Goal: Task Accomplishment & Management: Complete application form

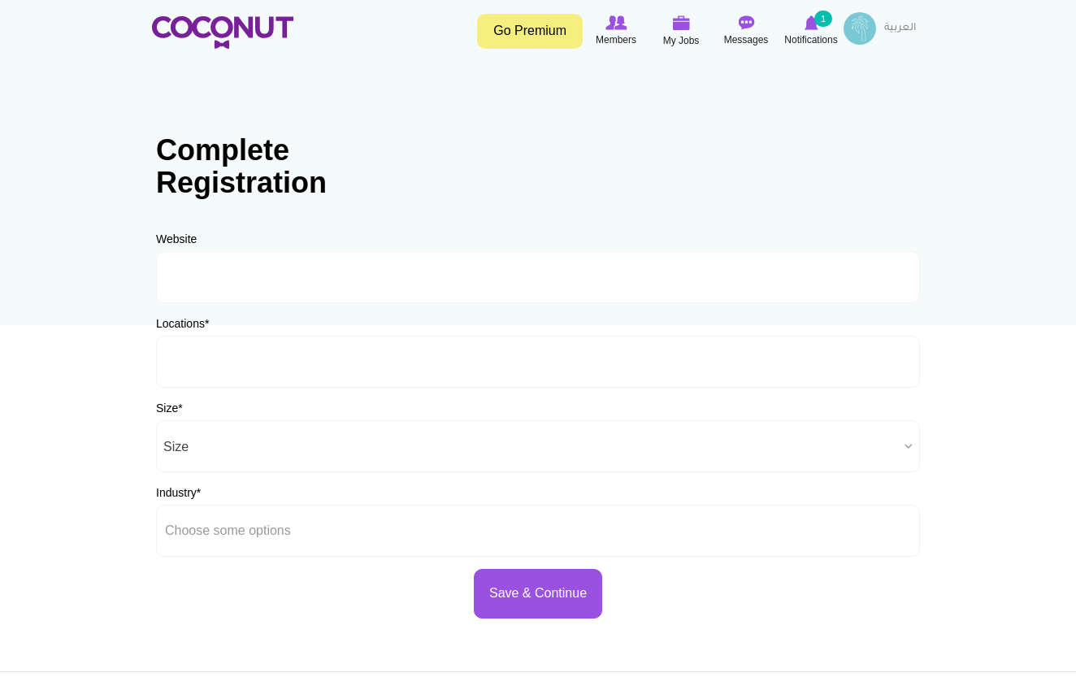
click at [299, 361] on input "text" at bounding box center [238, 361] width 147 height 15
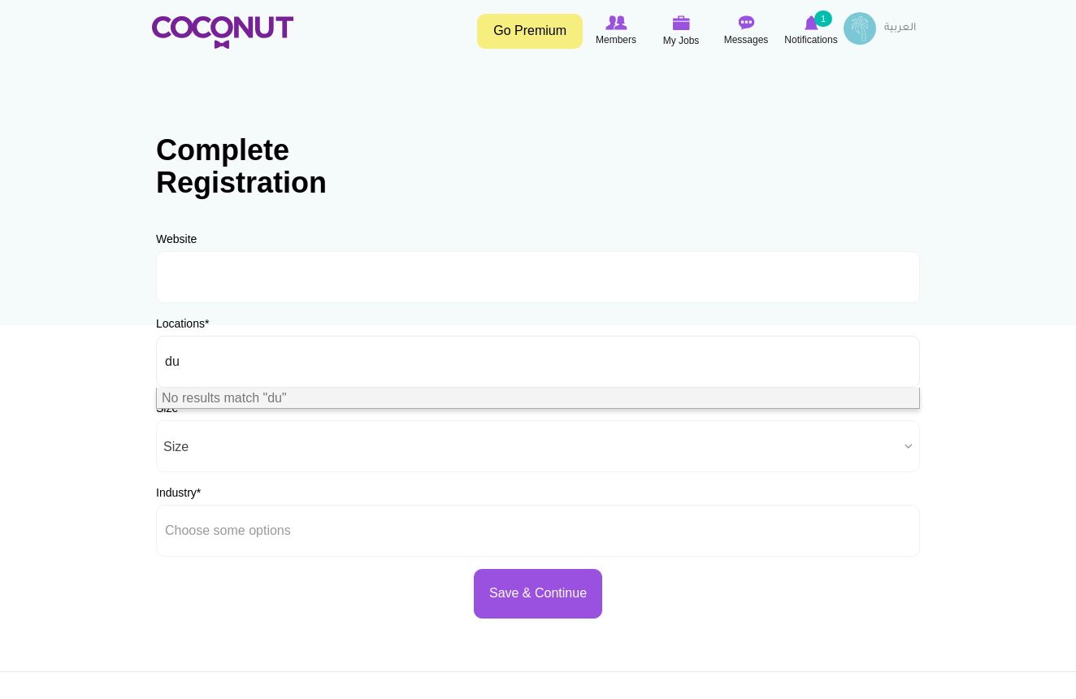
type input "d"
type input "u"
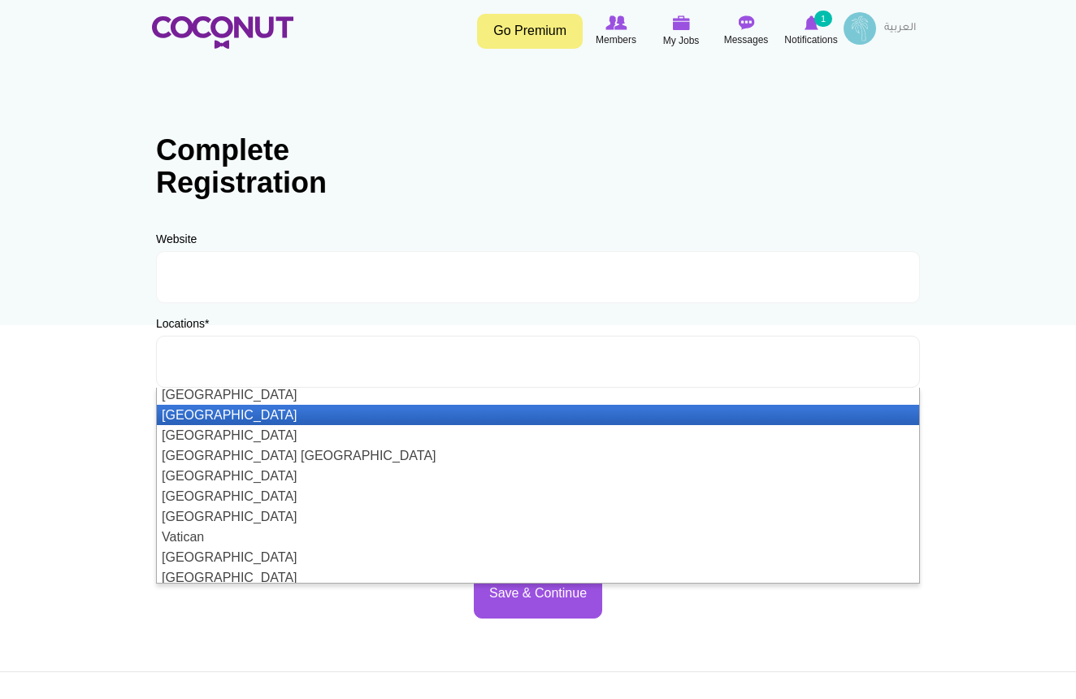
scroll to position [4775, 0]
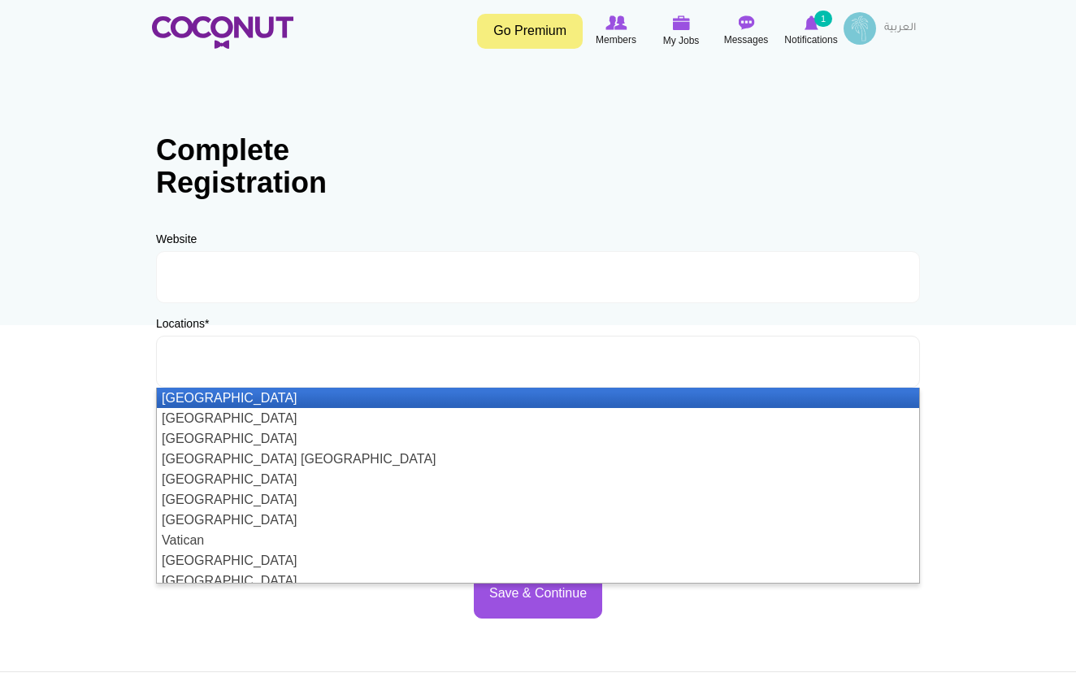
click at [454, 395] on li "[GEOGRAPHIC_DATA]" at bounding box center [538, 398] width 762 height 20
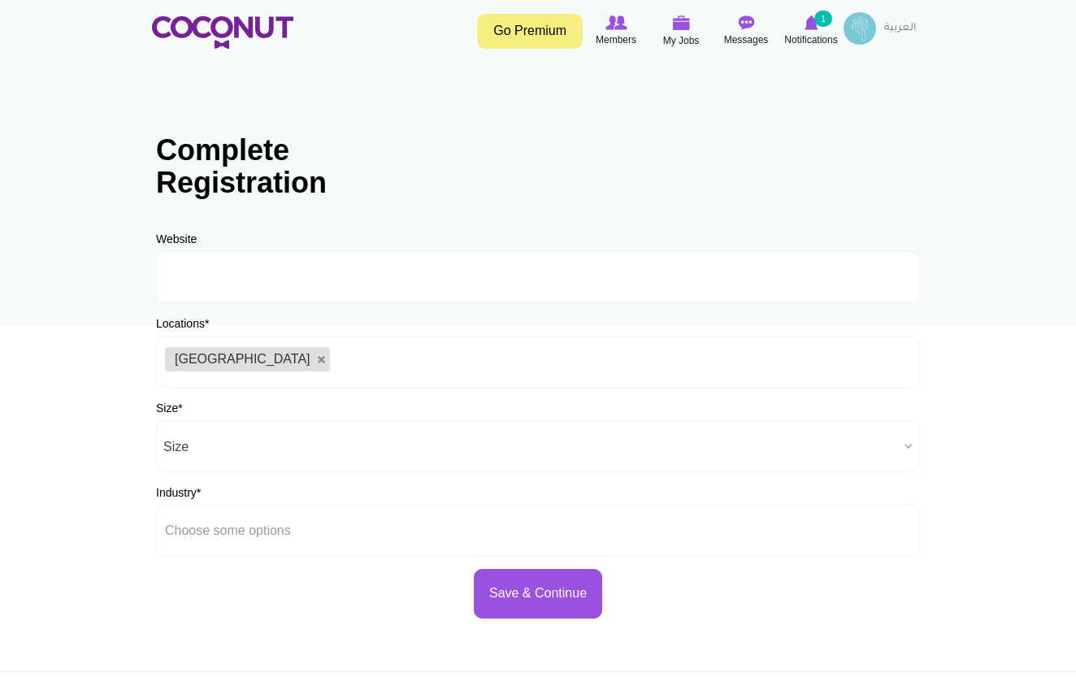
scroll to position [0, 0]
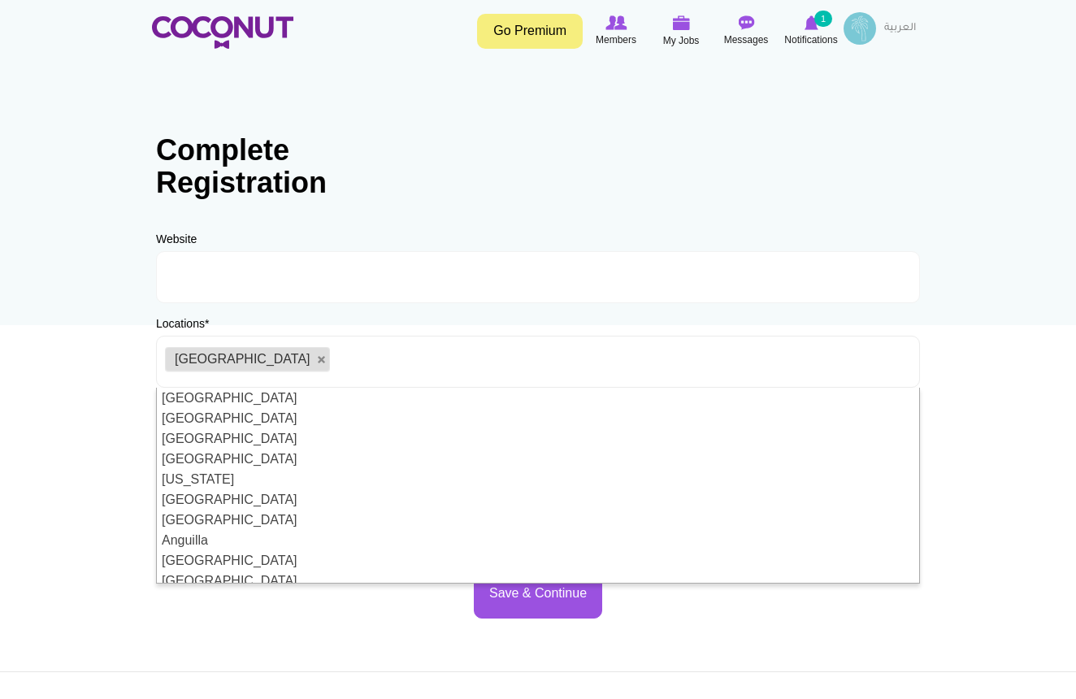
click at [953, 392] on body "Toggle navigation Go Premium Members My Jobs Post a Job Messages Notifications …" at bounding box center [538, 467] width 1076 height 934
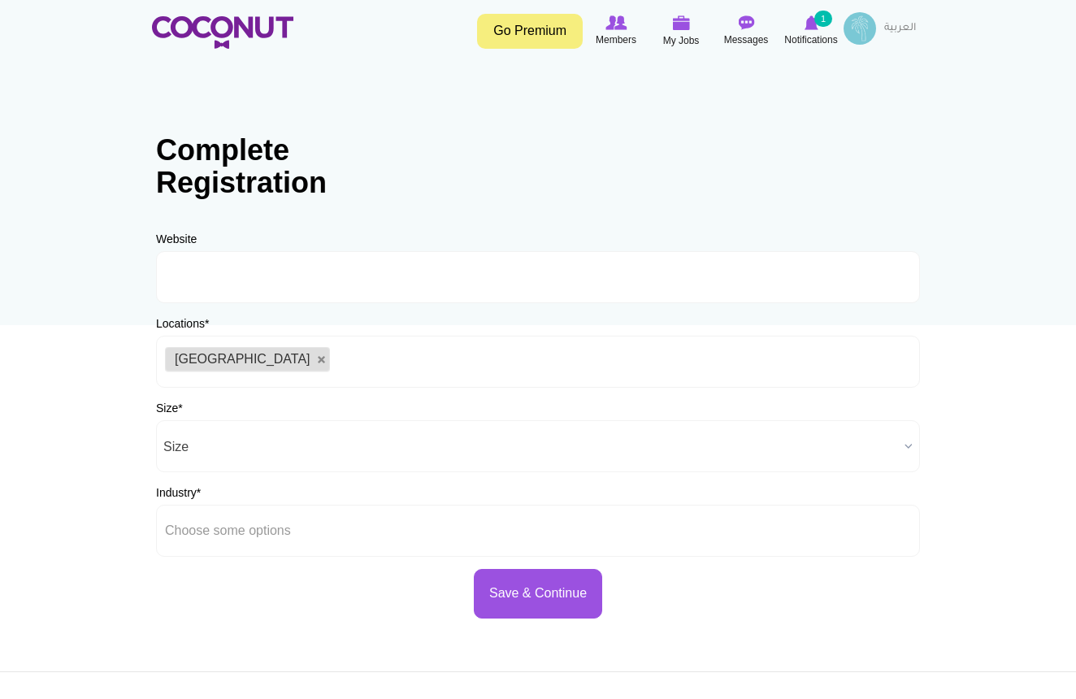
click at [359, 442] on span "Size" at bounding box center [530, 447] width 735 height 52
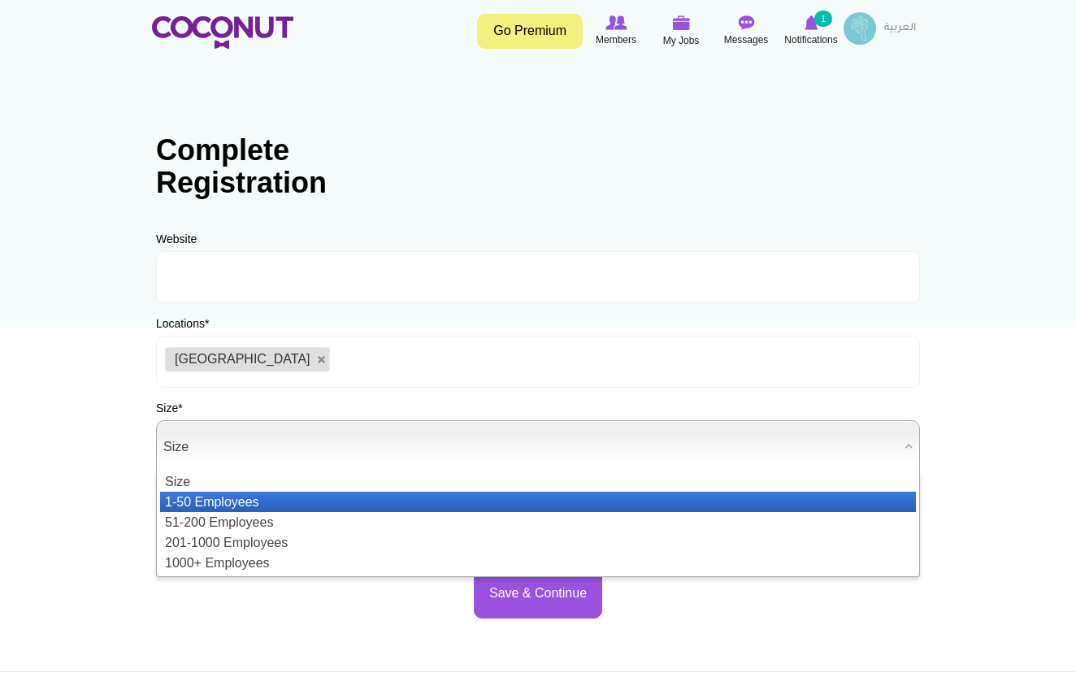
click at [293, 503] on li "1-50 Employees" at bounding box center [538, 502] width 756 height 20
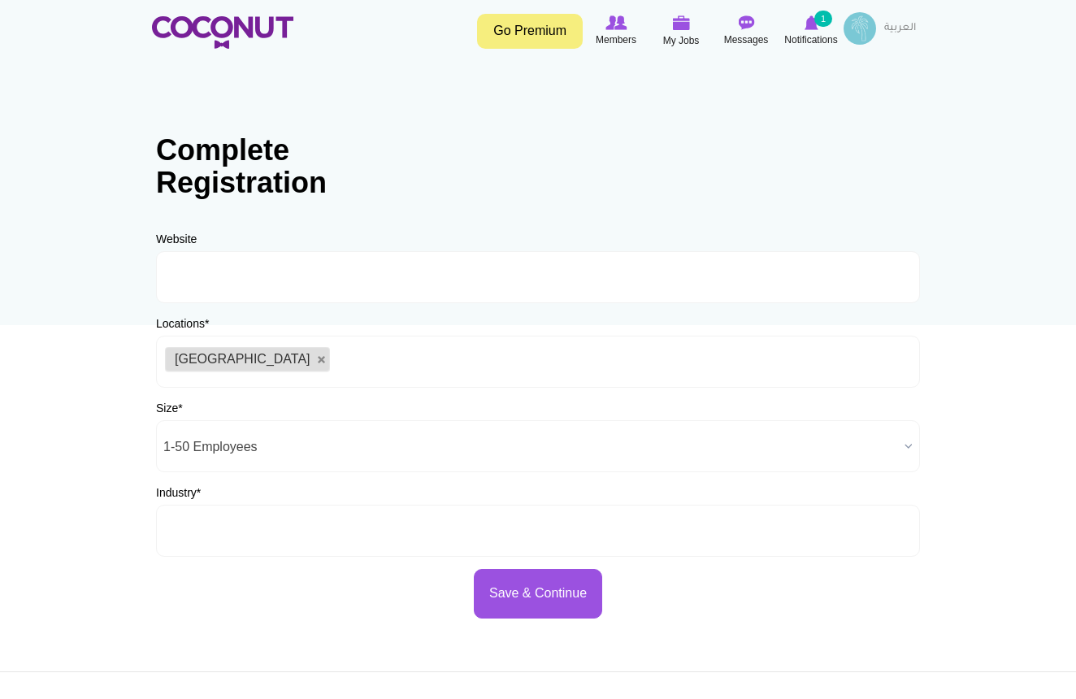
click at [310, 536] on input "text" at bounding box center [238, 530] width 147 height 15
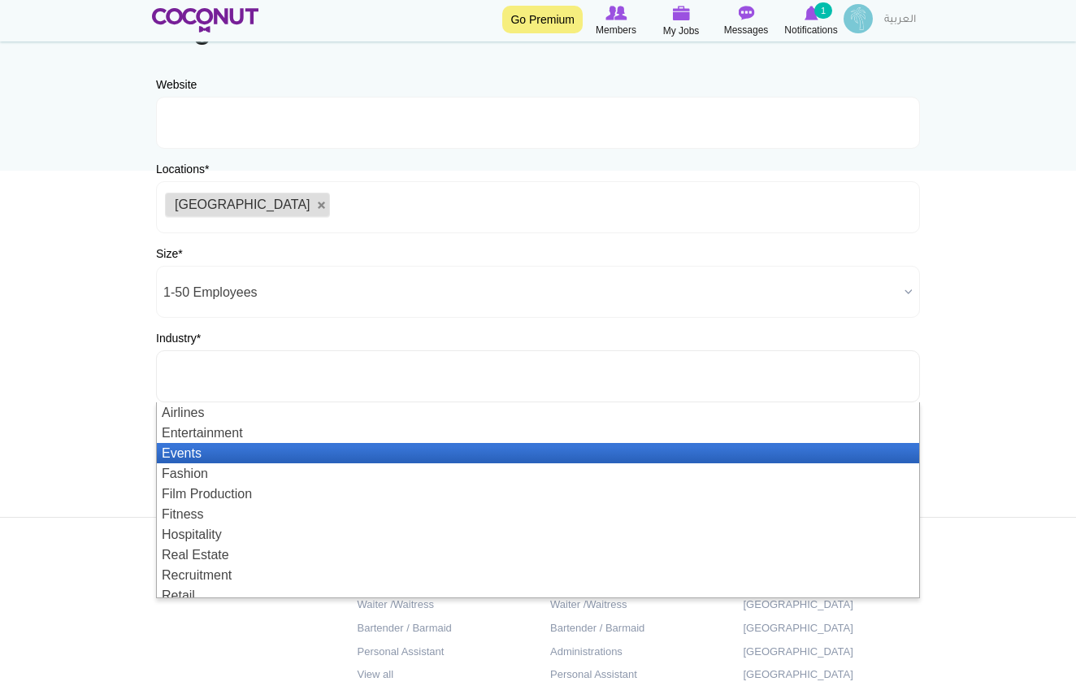
click at [293, 449] on li "Events" at bounding box center [538, 453] width 762 height 20
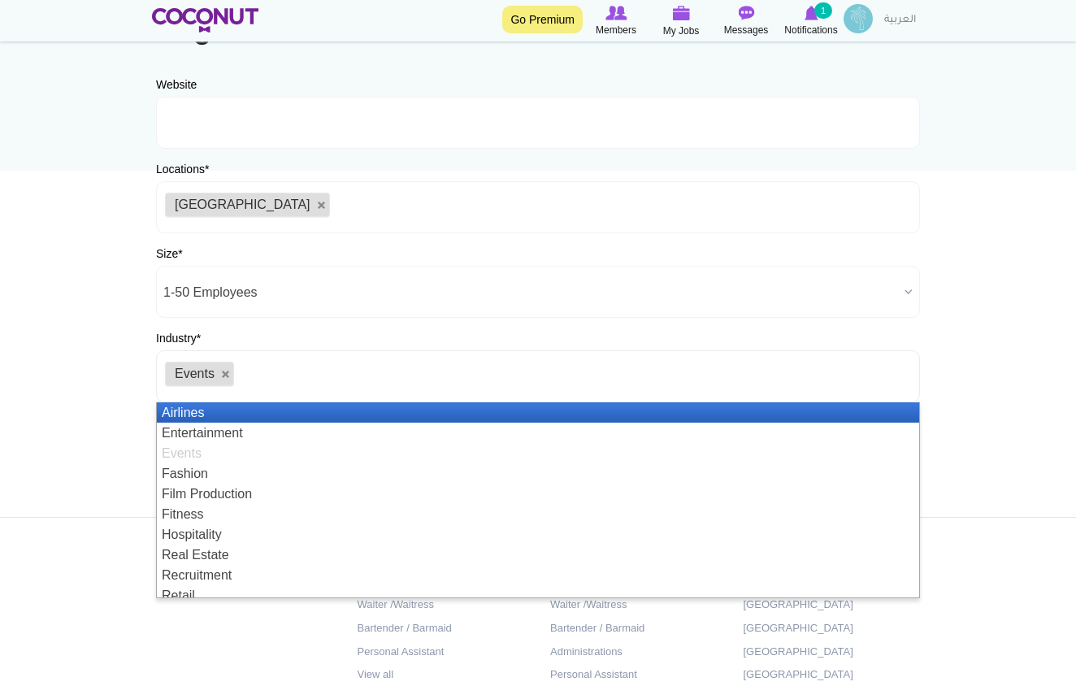
click at [336, 296] on span "1-50 Employees" at bounding box center [530, 293] width 735 height 52
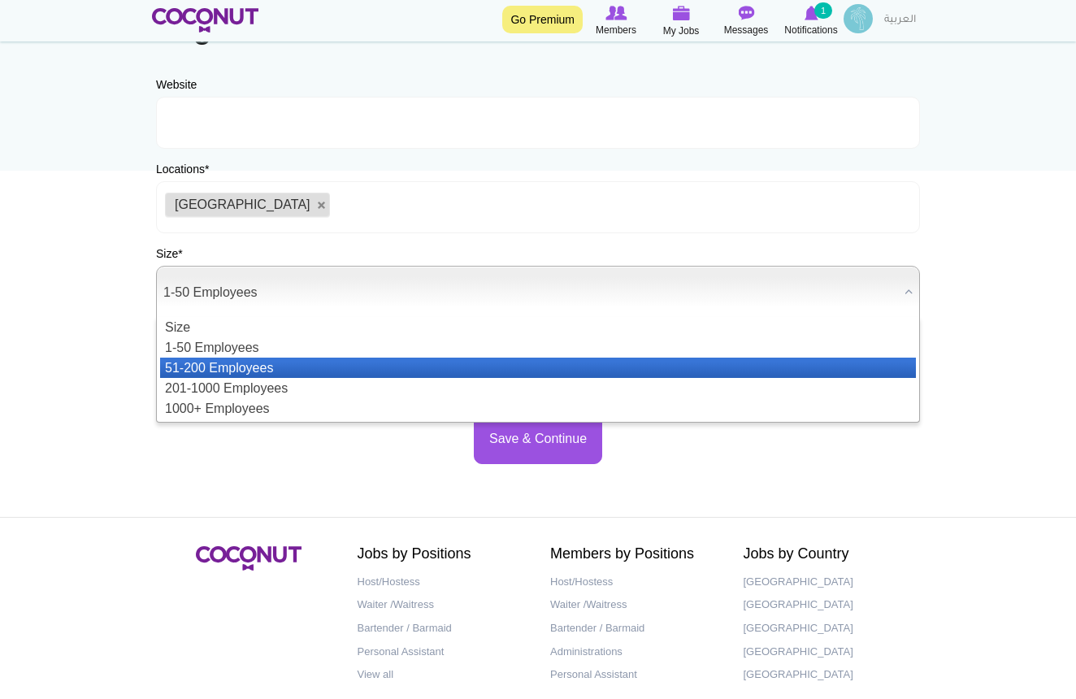
click at [255, 369] on li "51-200 Employees" at bounding box center [538, 368] width 756 height 20
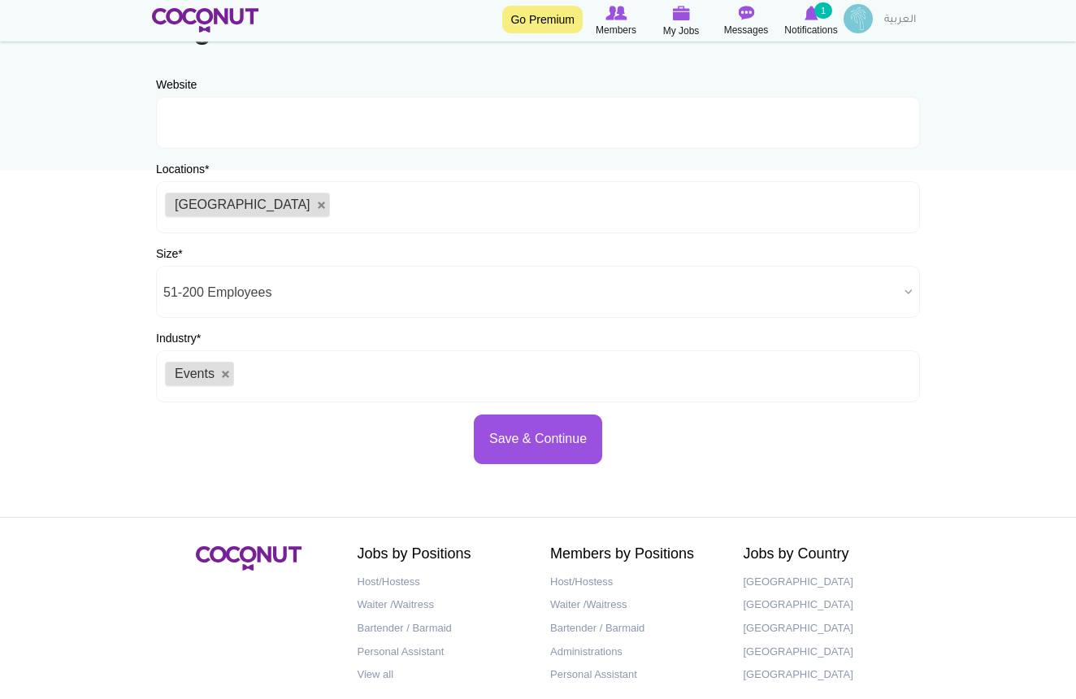
click at [365, 368] on ul "Events" at bounding box center [538, 376] width 764 height 52
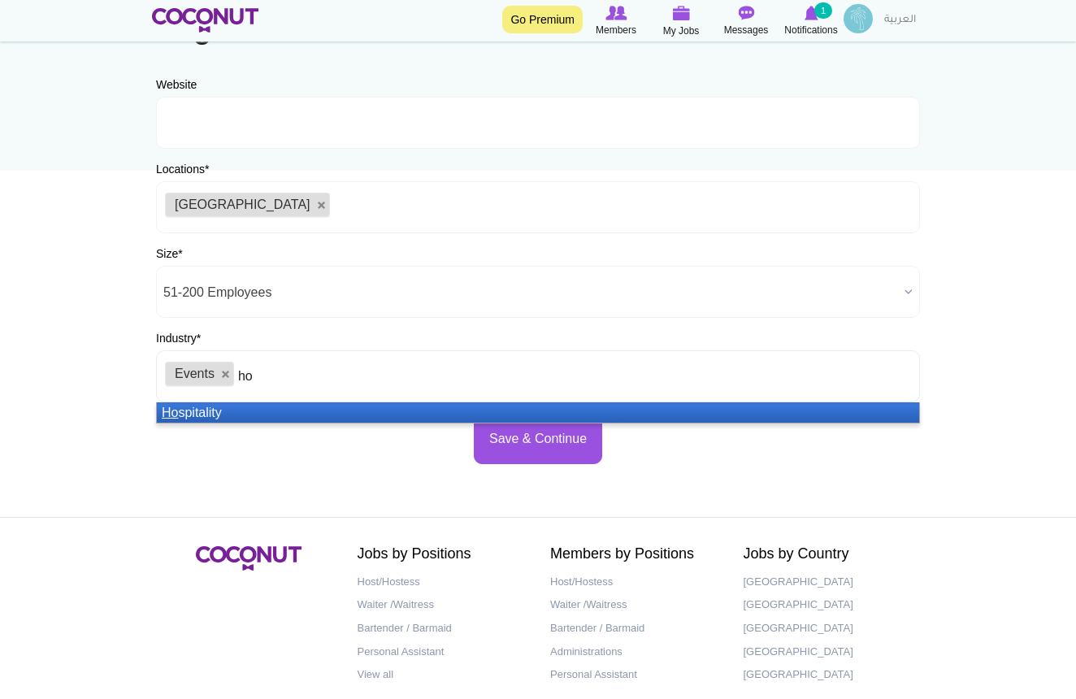
type input "ho"
click at [323, 416] on li "Ho spitality" at bounding box center [538, 412] width 762 height 20
type input "sa"
click at [319, 414] on li "Sa les" at bounding box center [538, 412] width 762 height 20
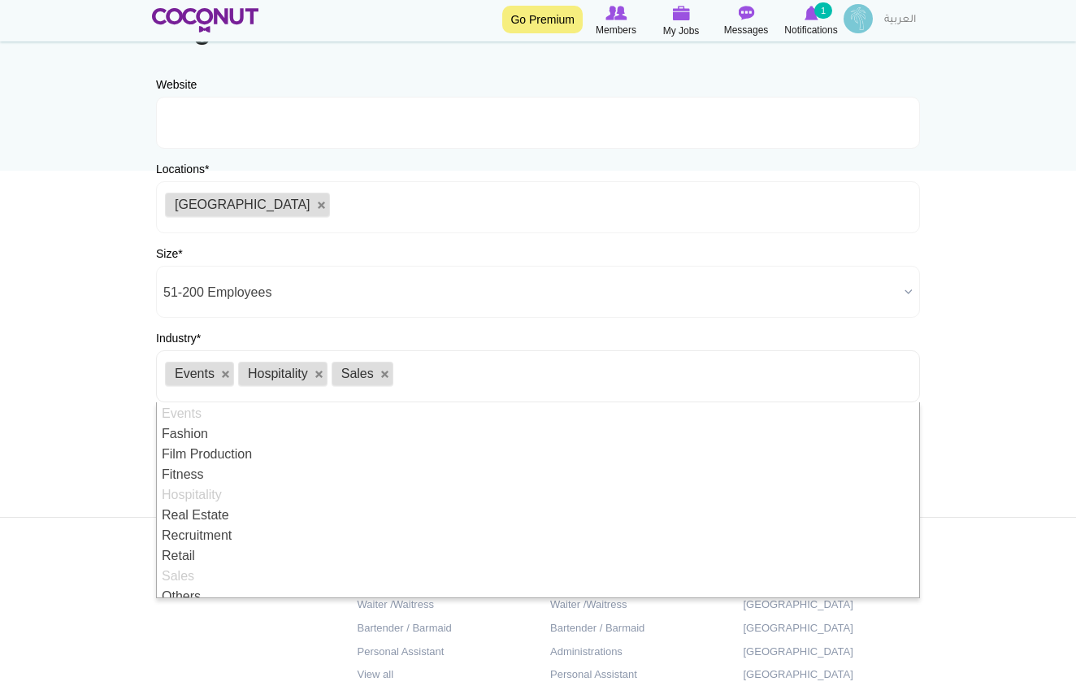
scroll to position [49, 0]
click at [478, 384] on ul "Events Hospitality Sales" at bounding box center [538, 376] width 764 height 52
click at [942, 402] on section "Company Details profile for Sapphire Staffing 82% of Job positions are filled w…" at bounding box center [538, 198] width 821 height 566
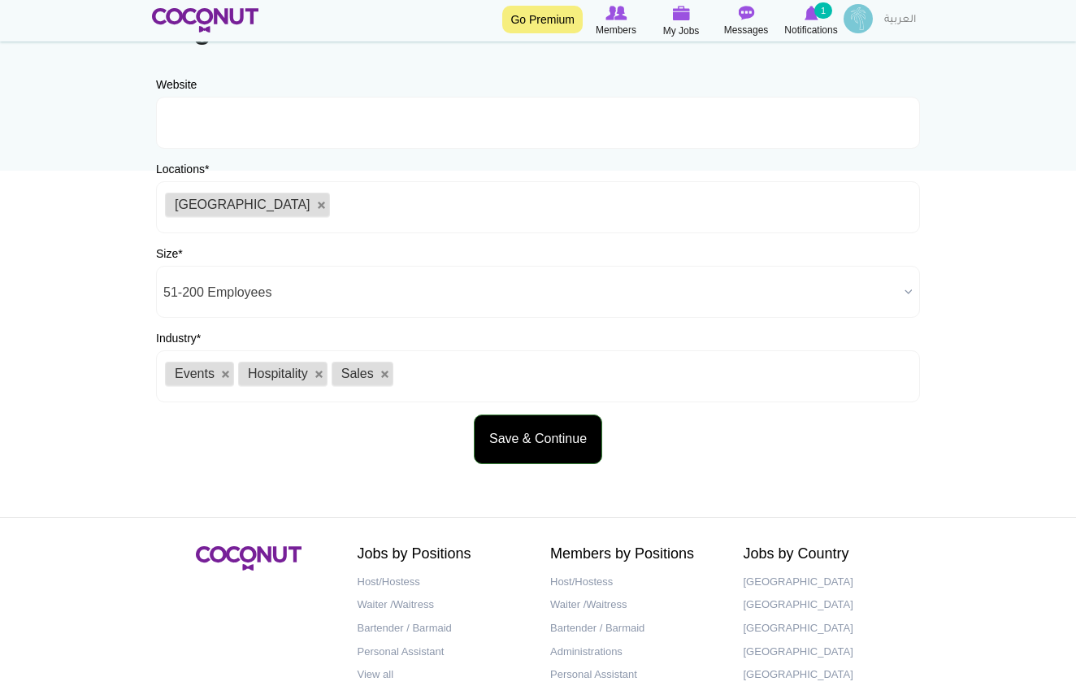
click at [561, 436] on button "Save & Continue" at bounding box center [538, 439] width 128 height 50
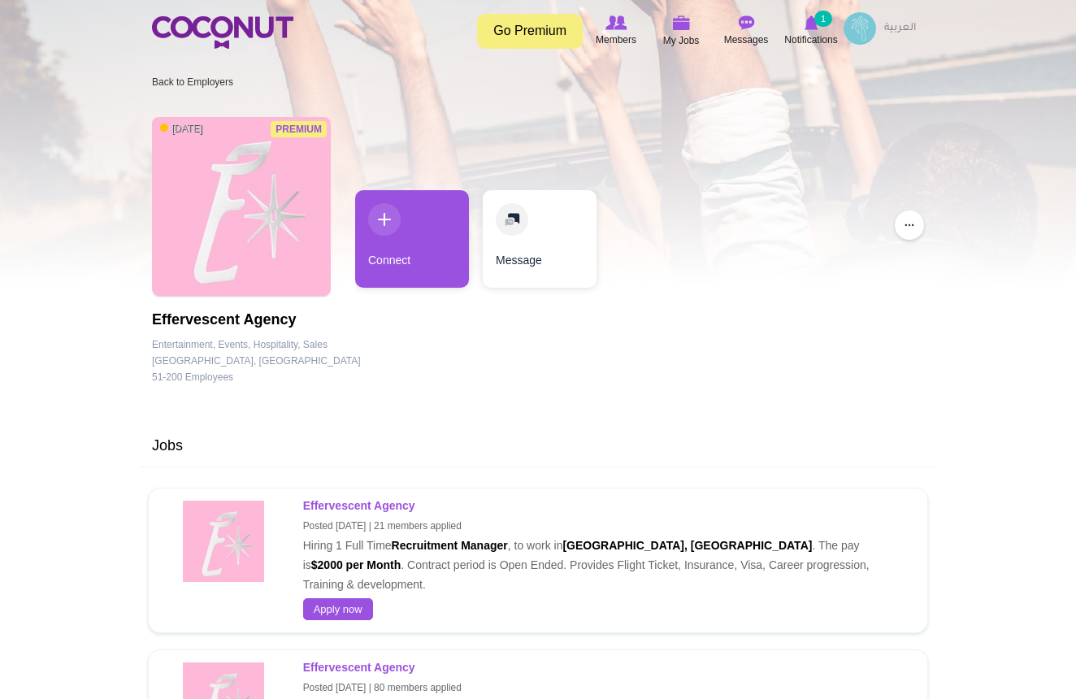
click at [231, 357] on div "[GEOGRAPHIC_DATA]" at bounding box center [204, 361] width 104 height 16
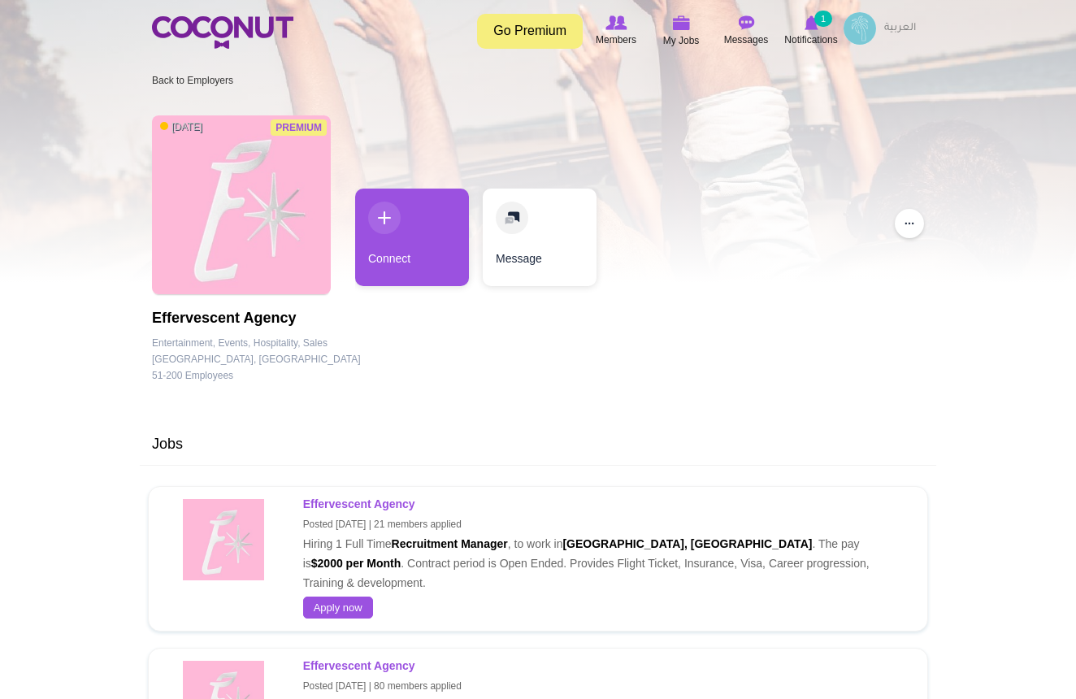
scroll to position [-1, 0]
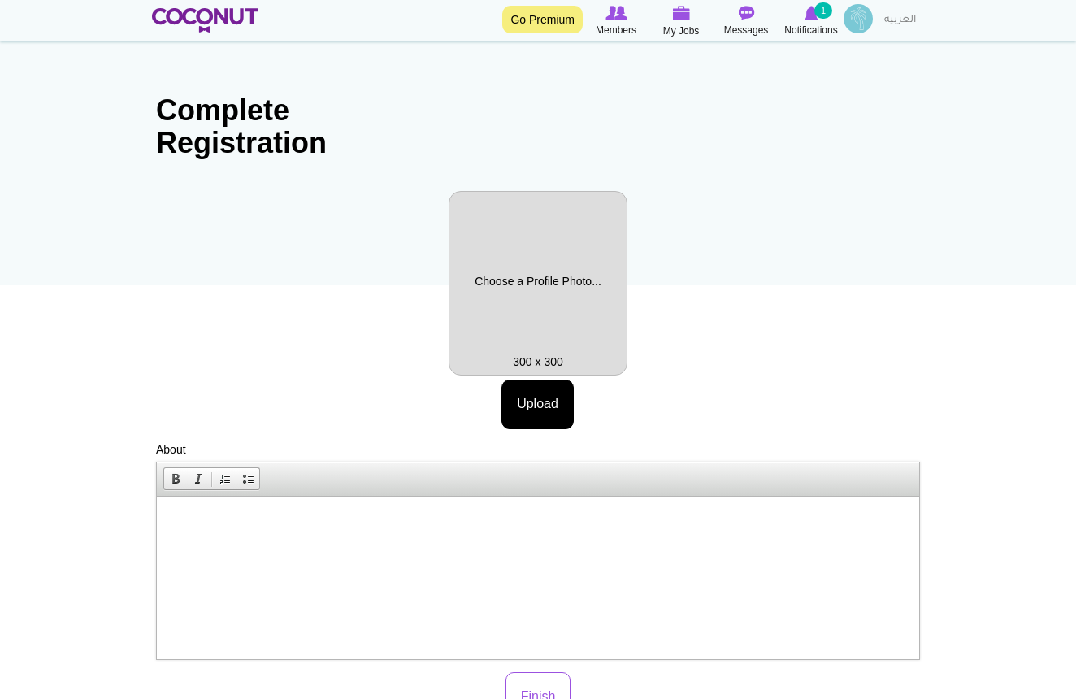
scroll to position [40, 0]
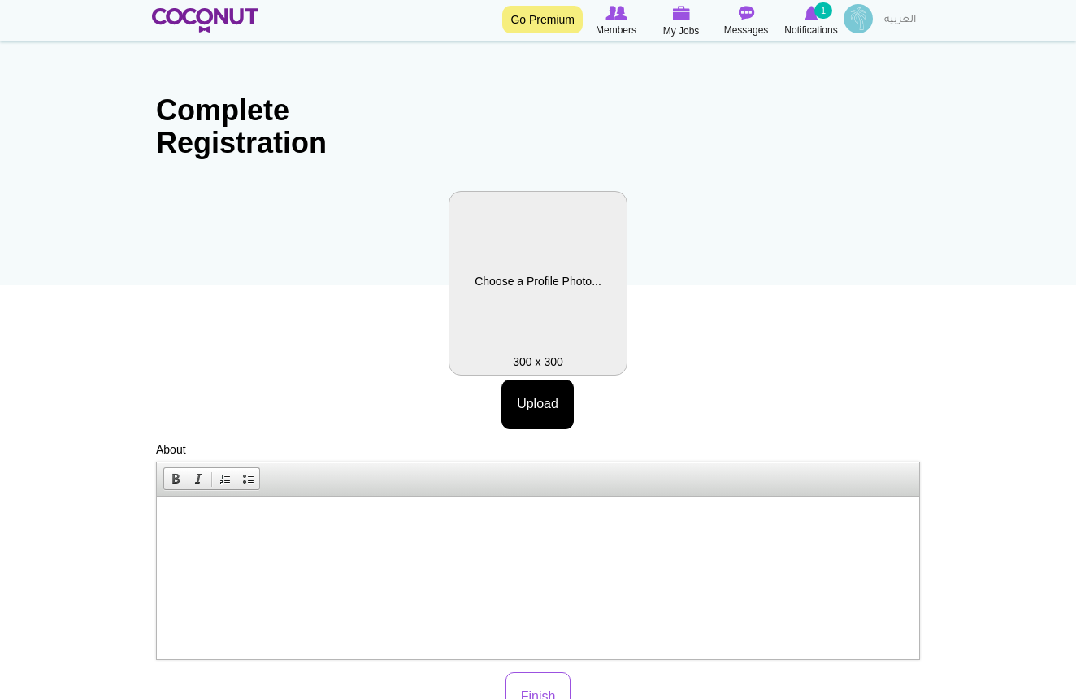
click at [545, 309] on label "Profile Picture" at bounding box center [538, 283] width 179 height 184
click at [545, 302] on label "Profile Picture" at bounding box center [538, 283] width 179 height 184
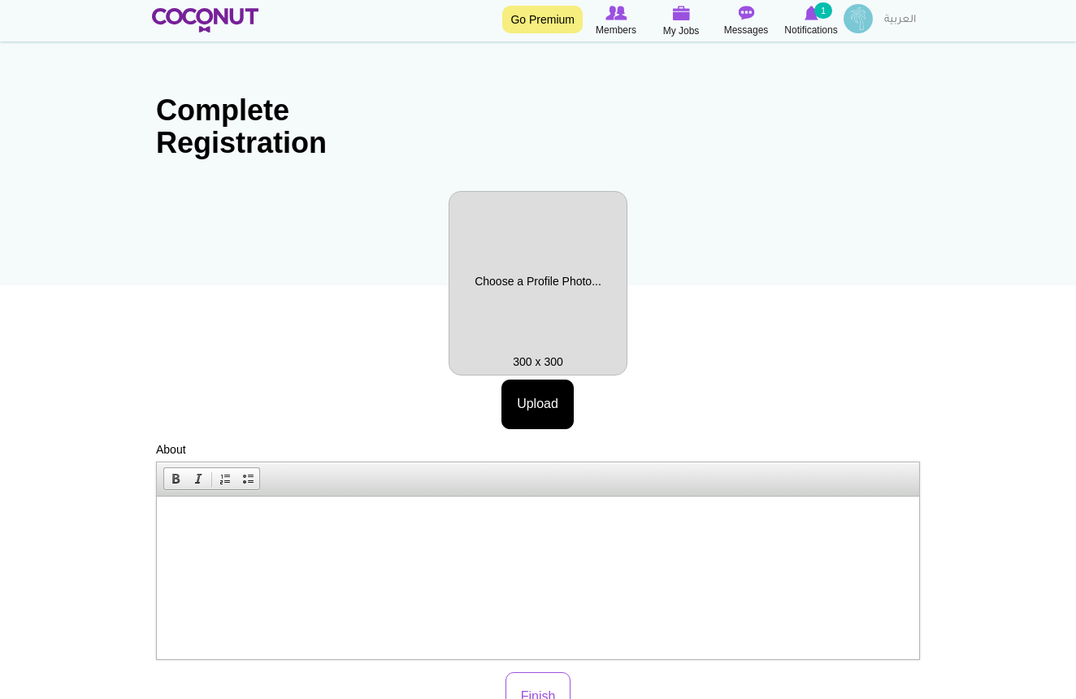
click at [968, 347] on body "Toggle navigation Go Premium Members My Jobs Post a Job Messages Notifications …" at bounding box center [538, 498] width 1076 height 1076
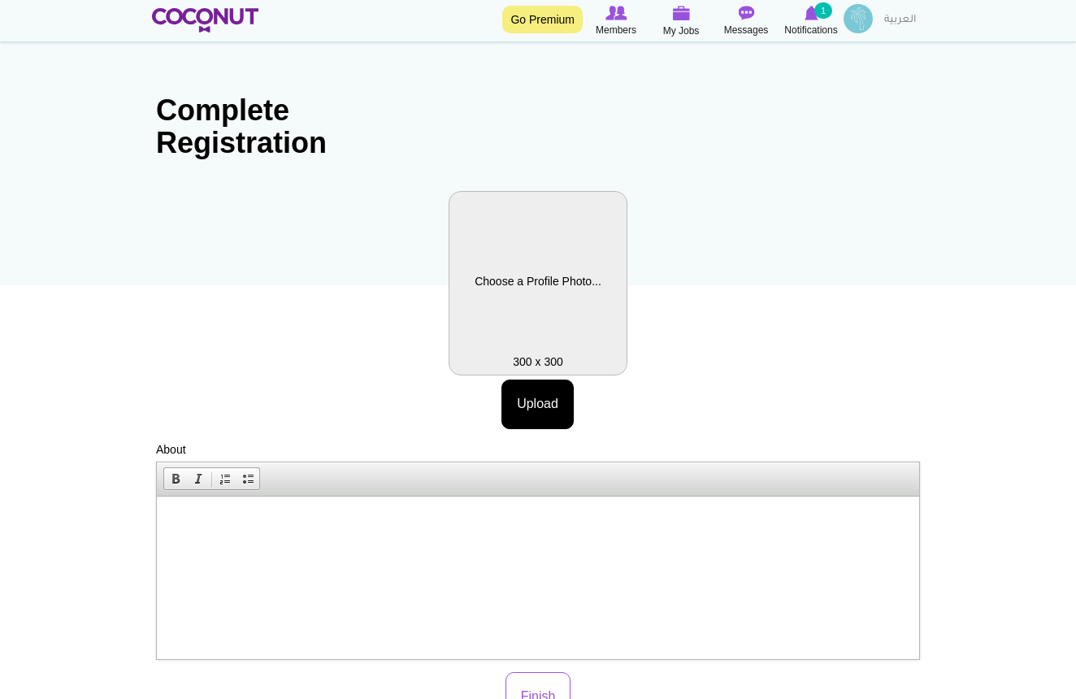
click at [545, 287] on label "Profile Picture" at bounding box center [538, 283] width 179 height 184
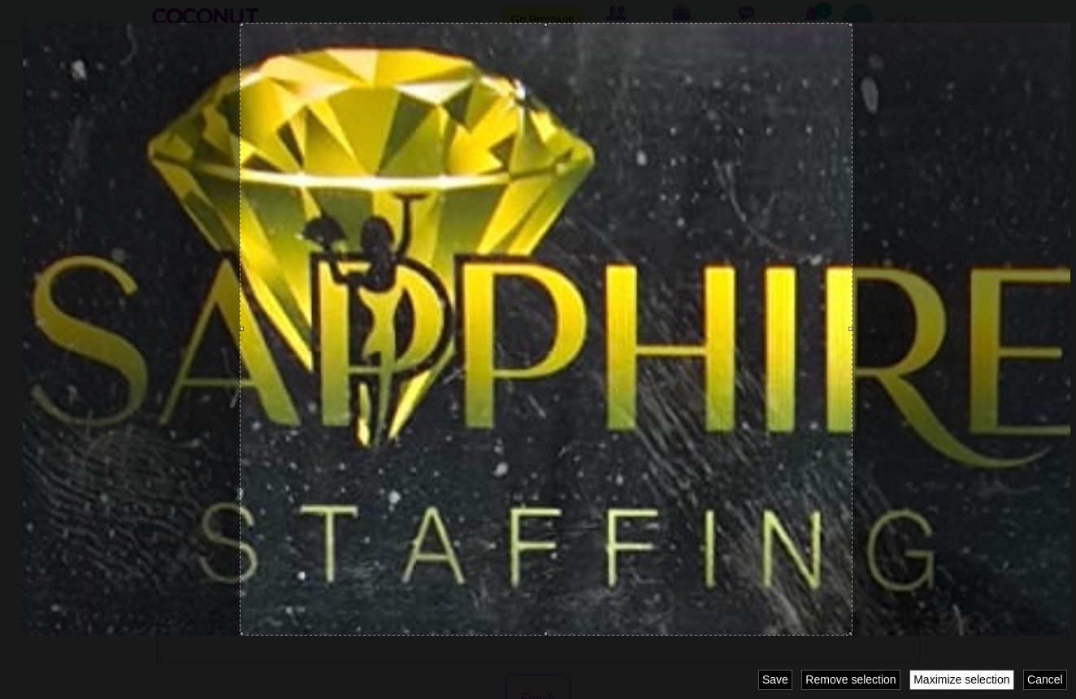
click at [953, 680] on link "Maximize selection" at bounding box center [961, 680] width 105 height 20
drag, startPoint x: 847, startPoint y: 631, endPoint x: 1022, endPoint y: 562, distance: 189.0
click at [1022, 562] on div at bounding box center [538, 349] width 1076 height 699
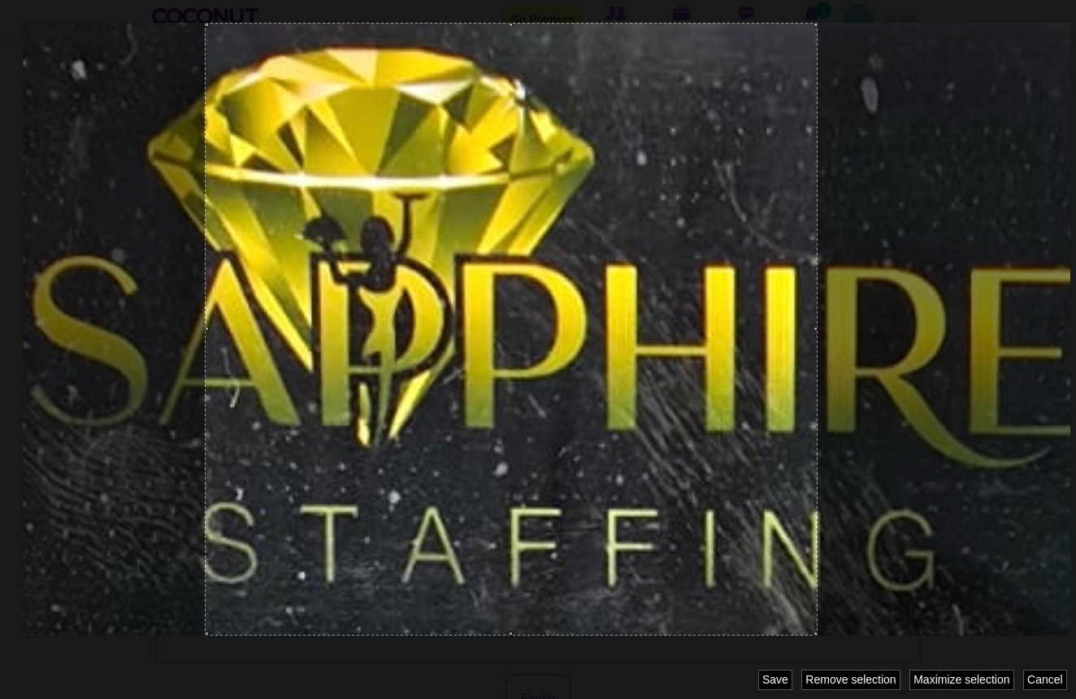
drag, startPoint x: 603, startPoint y: 518, endPoint x: 568, endPoint y: 551, distance: 48.3
click at [568, 551] on div at bounding box center [511, 329] width 613 height 613
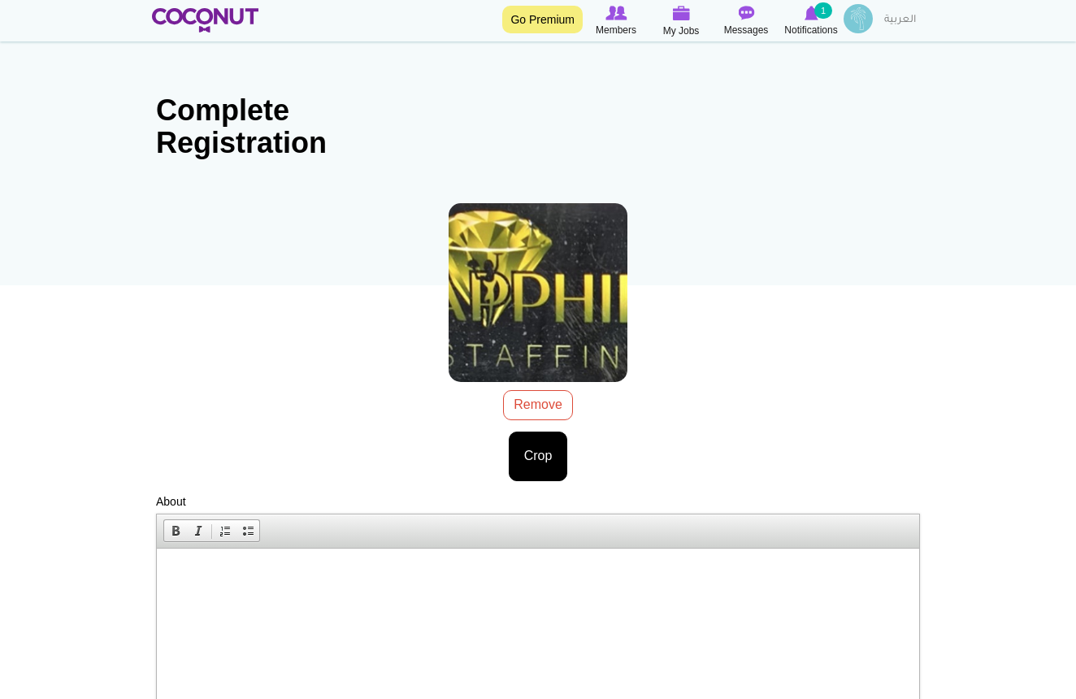
click at [438, 572] on p at bounding box center [538, 572] width 730 height 17
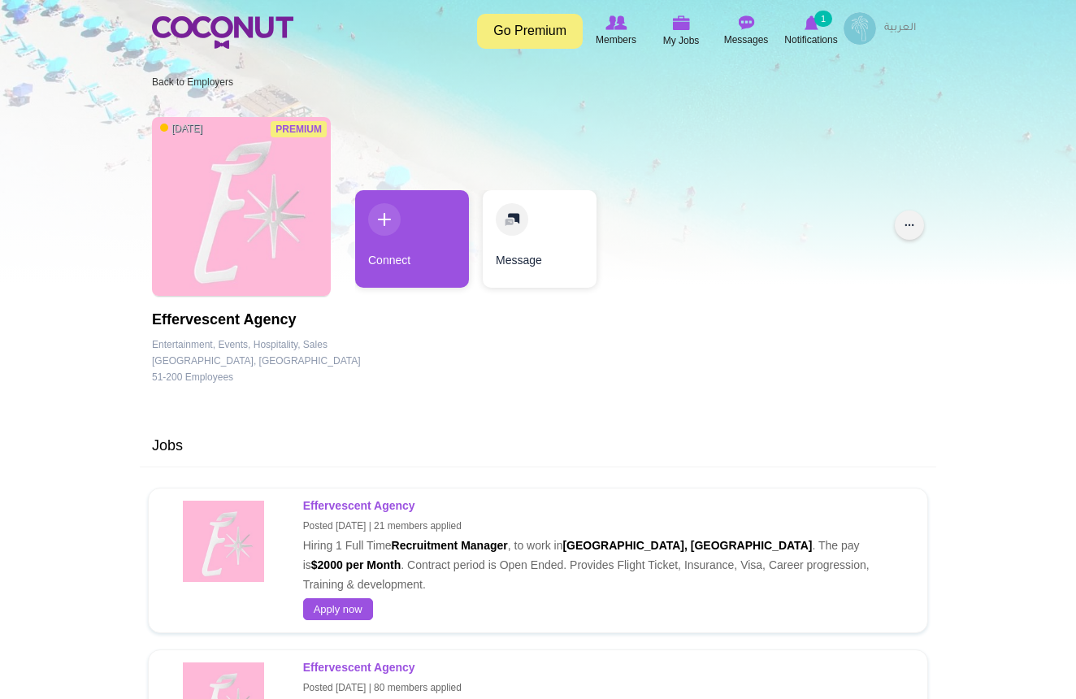
click at [906, 230] on button "..." at bounding box center [909, 224] width 29 height 29
click at [691, 358] on div "Premium 4 months ago Effervescent Agency Company Details Entertainment, Events,…" at bounding box center [538, 255] width 772 height 293
click at [310, 362] on div "[GEOGRAPHIC_DATA]" at bounding box center [310, 361] width 102 height 16
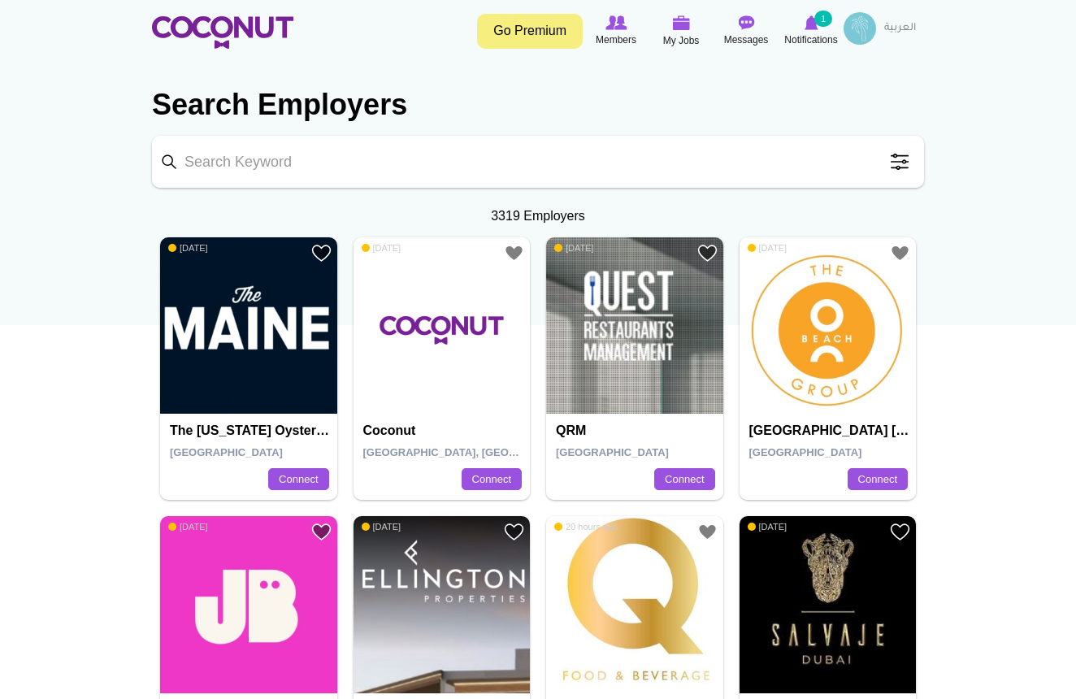
click at [341, 160] on input "Keyword" at bounding box center [538, 162] width 772 height 52
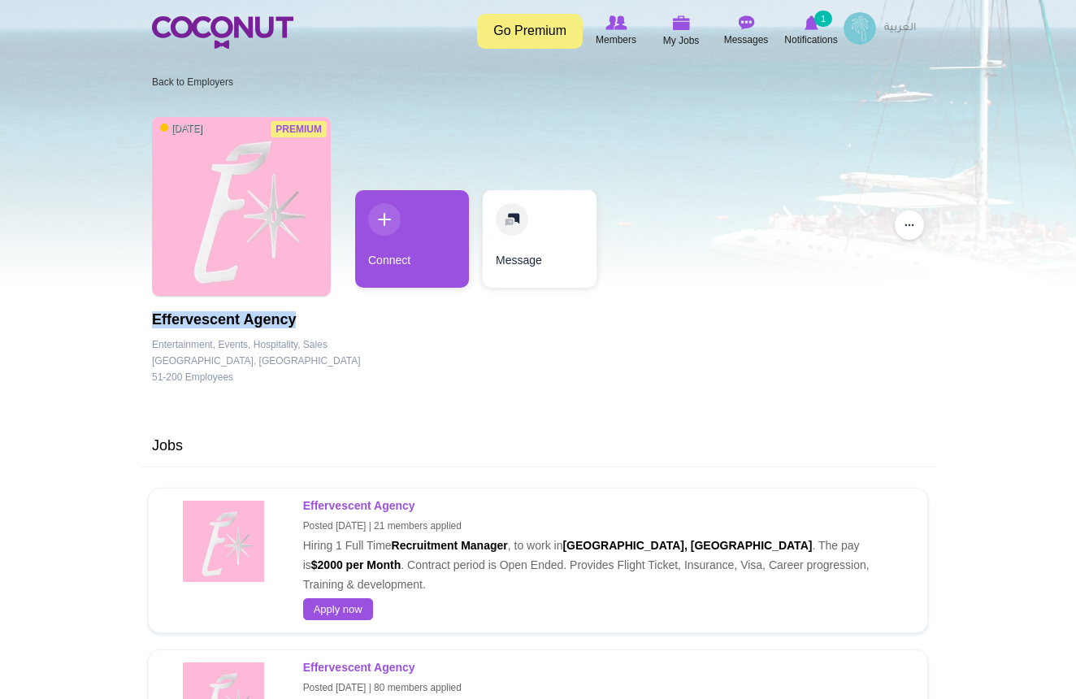
click at [186, 302] on div "Premium [DATE] Effervescent Agency Company Details Entertainment, Events, Hospi…" at bounding box center [256, 255] width 209 height 293
click at [189, 84] on link "Back to Employers" at bounding box center [192, 81] width 81 height 11
click at [221, 83] on link "Back to Employers" at bounding box center [192, 81] width 81 height 11
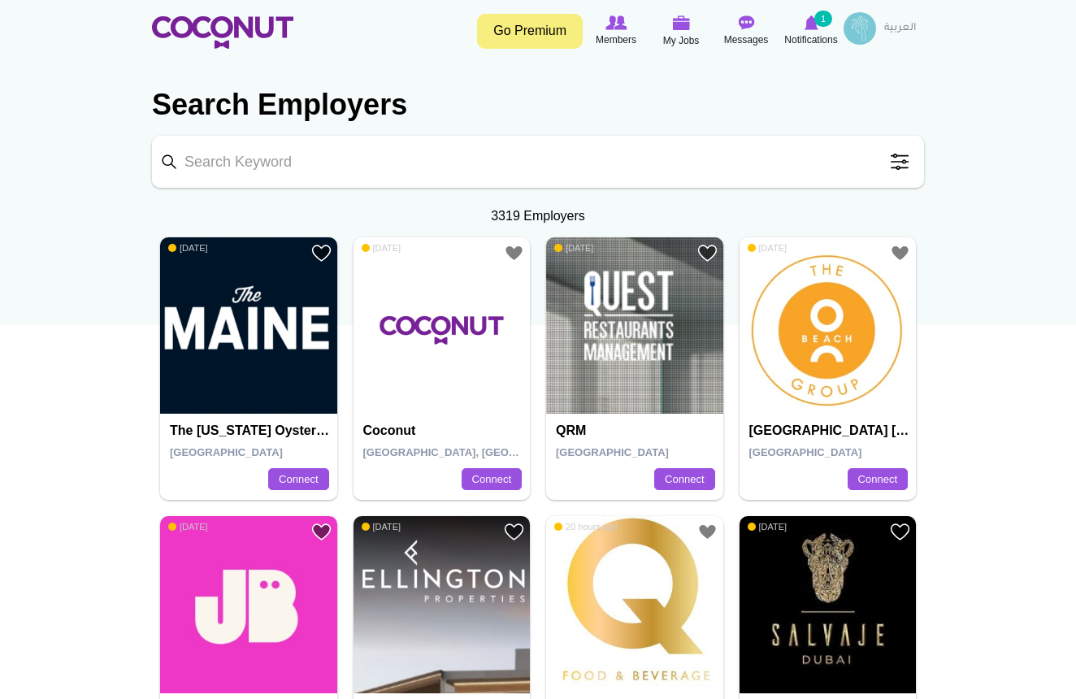
click at [333, 171] on input "Keyword" at bounding box center [538, 162] width 772 height 52
paste input "Job Description: Are you ready to dive into the vibrant nightlife of [GEOGRAPHI…"
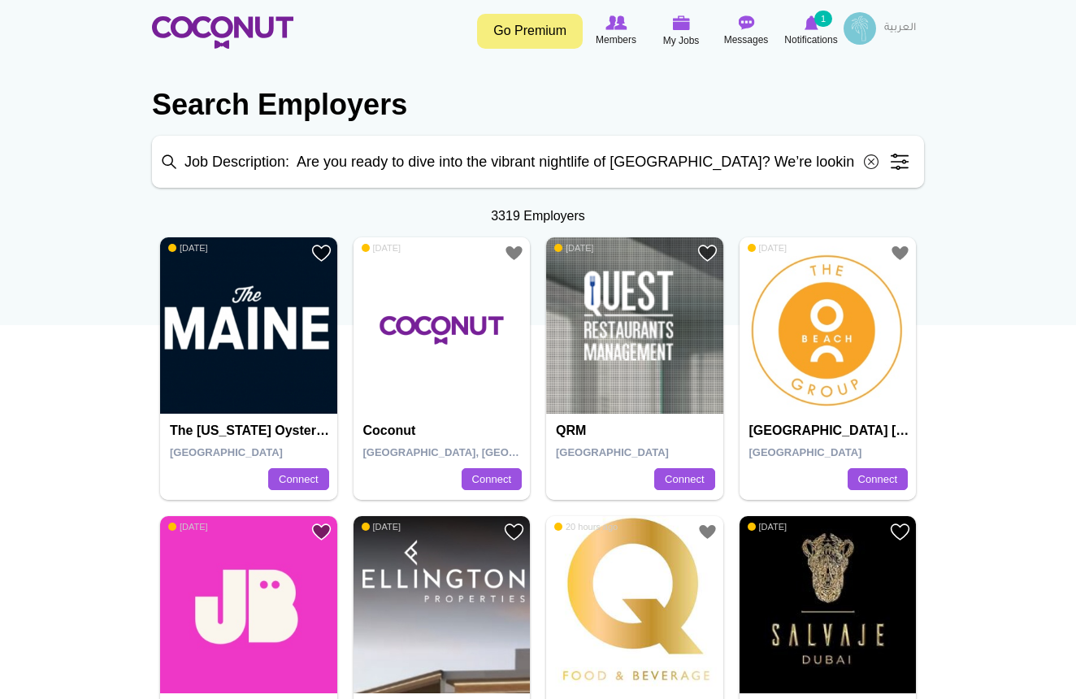
click at [333, 171] on input "Job Description: Are you ready to dive into the vibrant nightlife of [GEOGRAPHI…" at bounding box center [538, 162] width 772 height 52
type input "Job Description: Are you ready to dive into the vibrant nightlife of [GEOGRAPHI…"
click at [871, 159] on span at bounding box center [871, 161] width 33 height 33
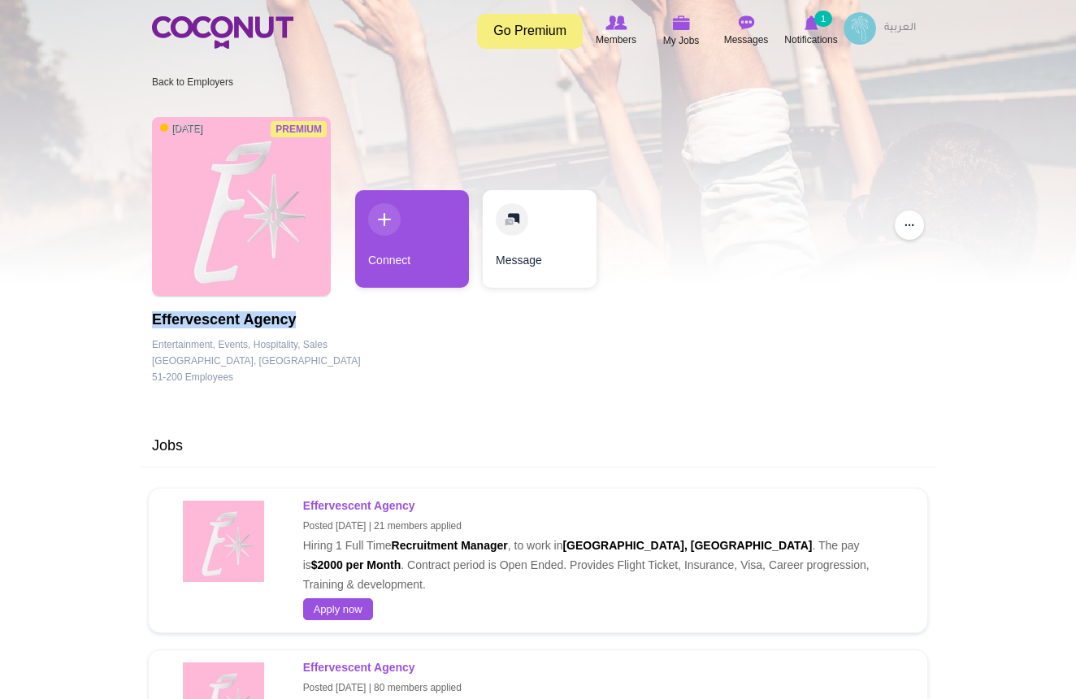
drag, startPoint x: 297, startPoint y: 324, endPoint x: 148, endPoint y: 317, distance: 148.9
copy h1 "Effervescent Agency"
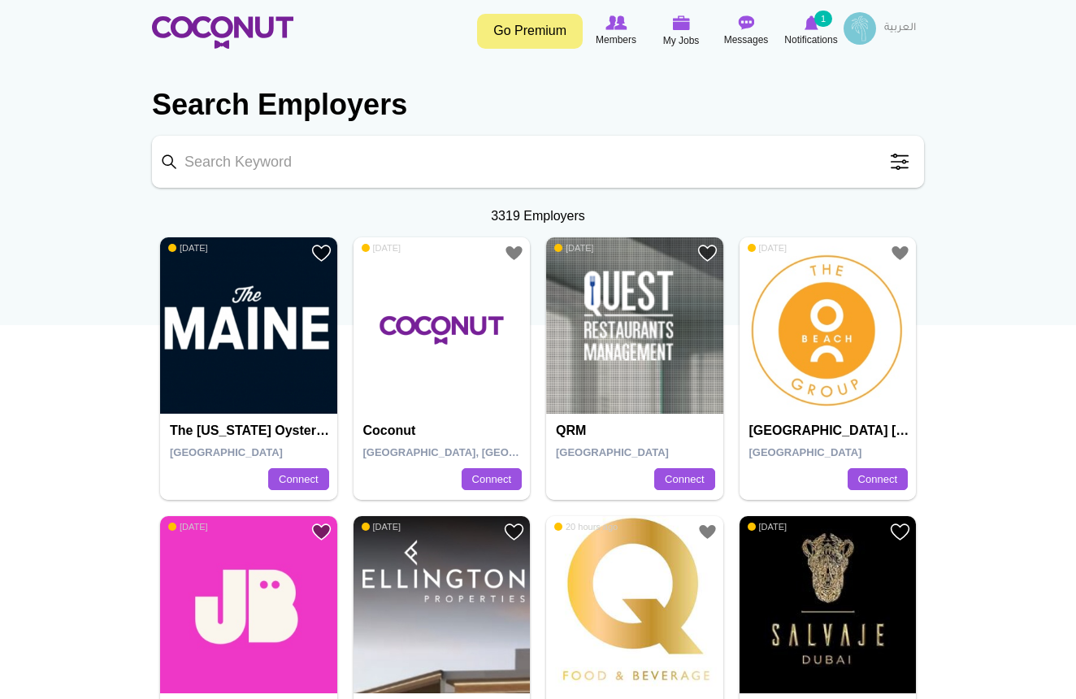
click at [248, 154] on input "Keyword" at bounding box center [538, 162] width 772 height 52
paste input "Effervescent Agency"
type input "Effervescent Agency"
click button "Search" at bounding box center [0, 0] width 0 height 0
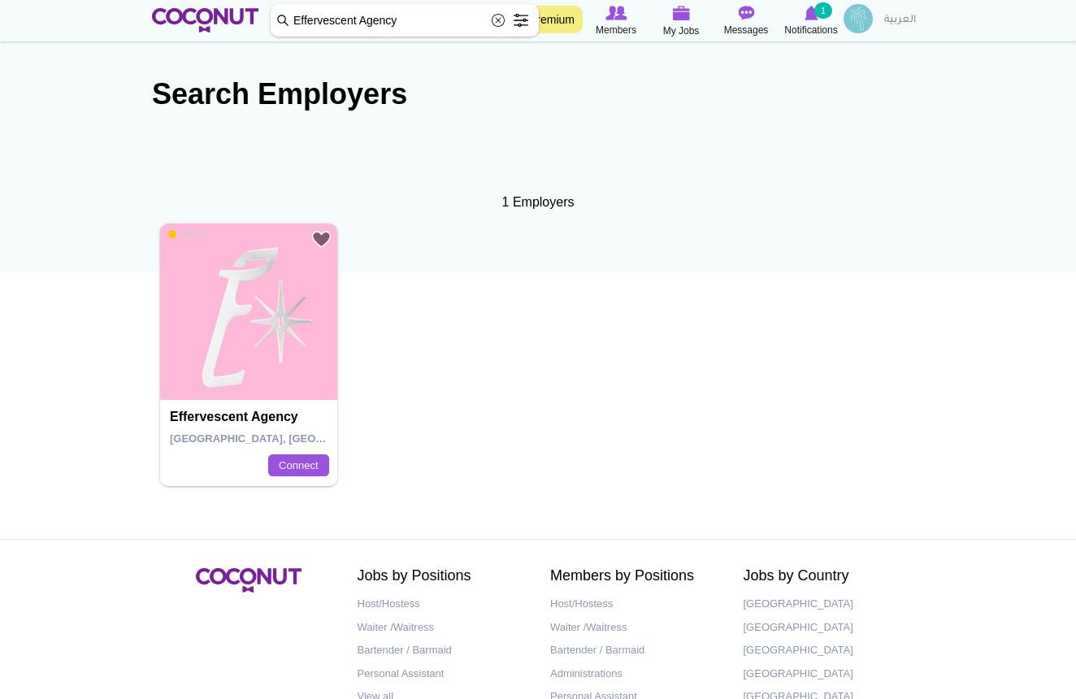
scroll to position [59, 0]
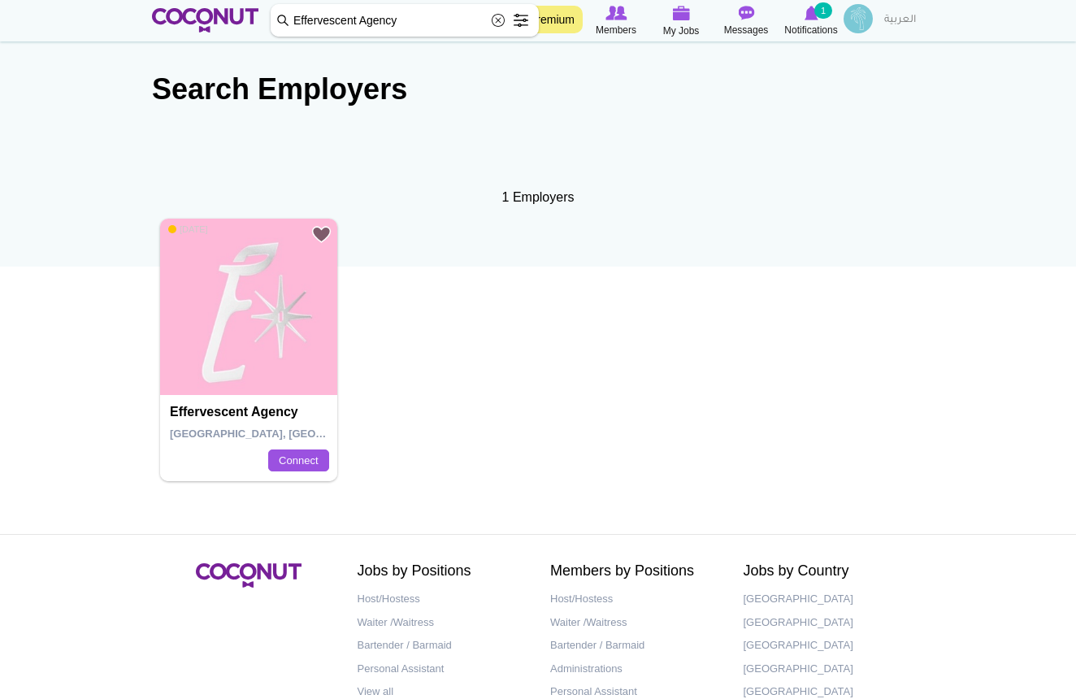
click at [205, 332] on img at bounding box center [248, 307] width 177 height 177
